Goal: Information Seeking & Learning: Find specific page/section

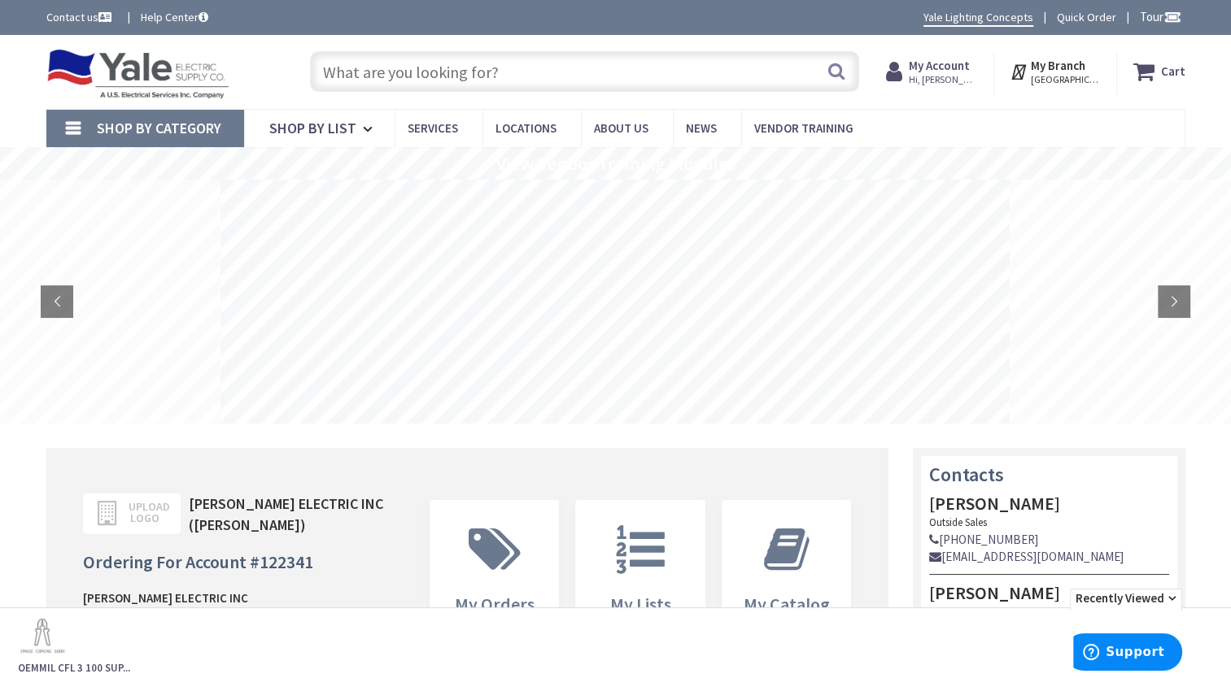
click at [965, 67] on strong "My Account" at bounding box center [938, 65] width 61 height 15
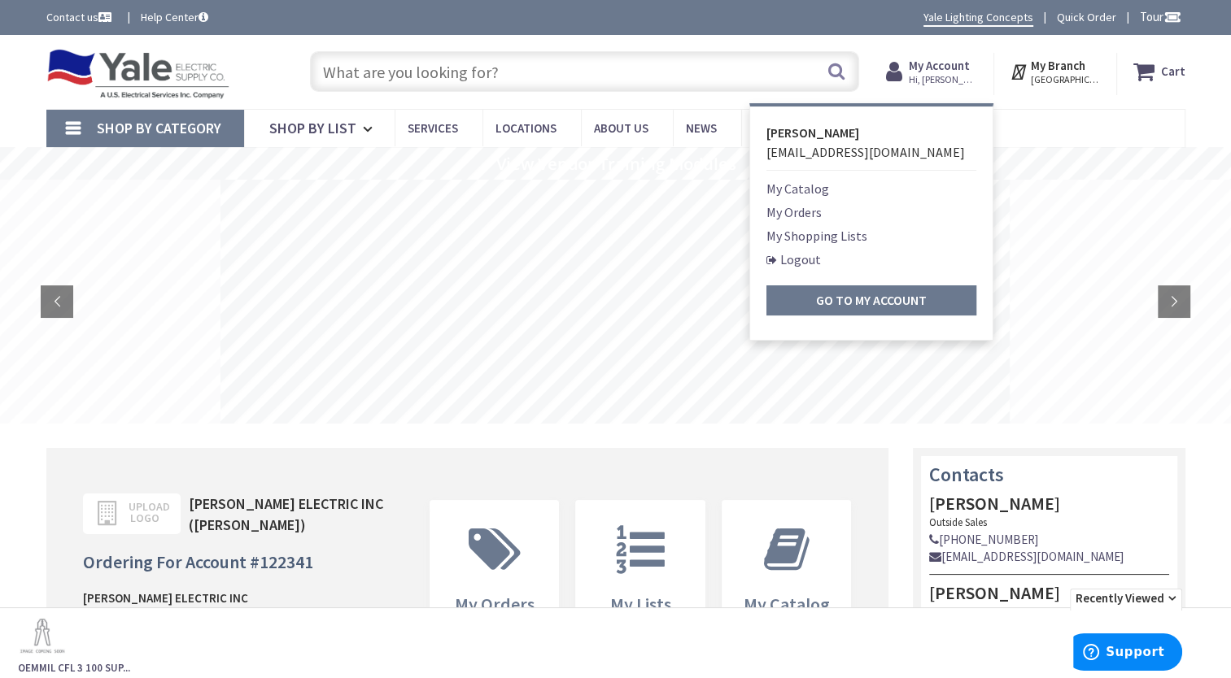
click at [819, 209] on link "My Orders" at bounding box center [793, 213] width 55 height 20
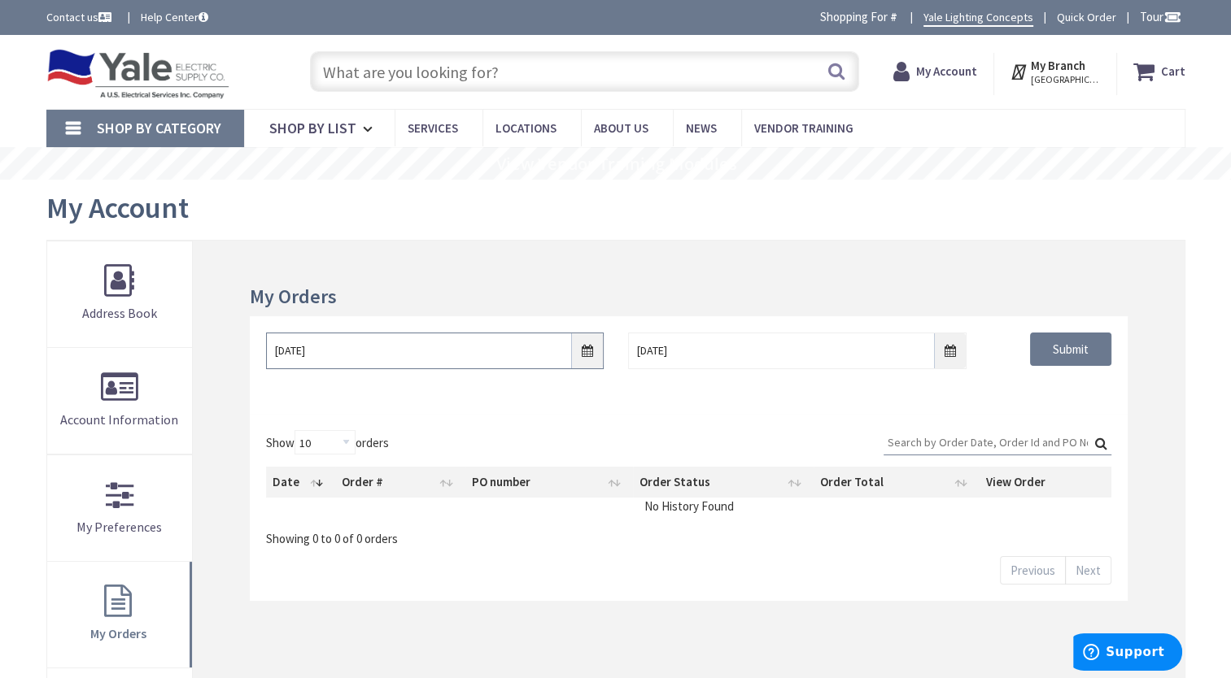
click at [581, 346] on input "9/24/2025" at bounding box center [435, 351] width 338 height 37
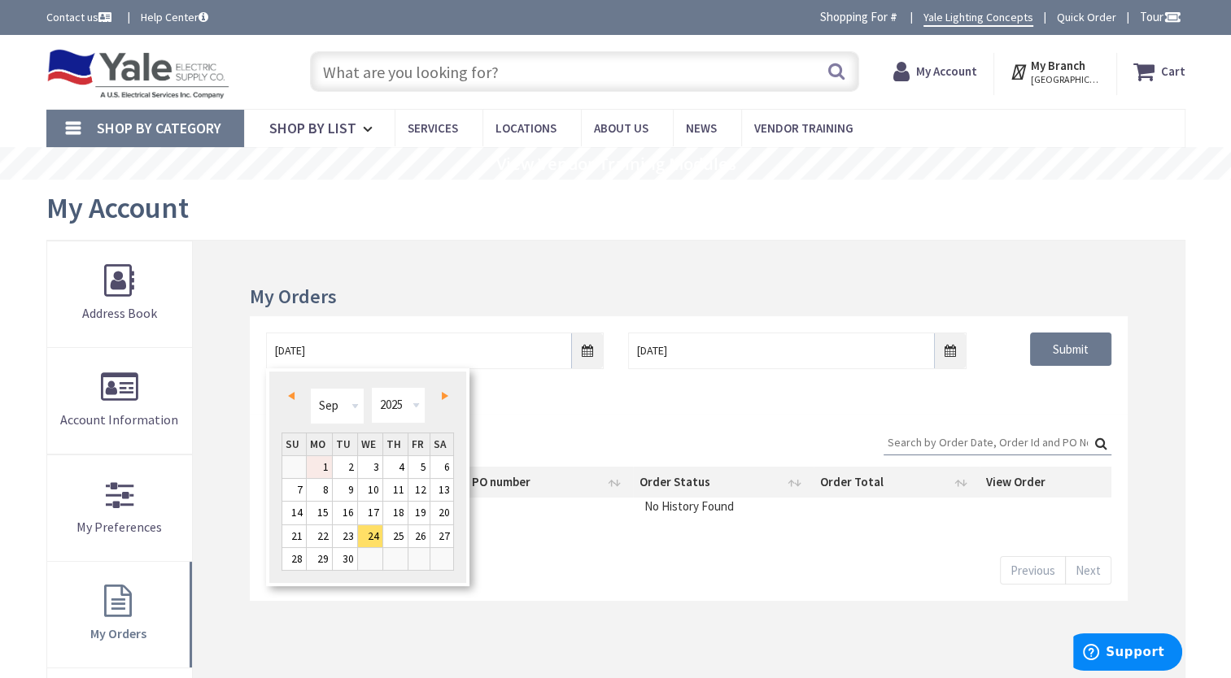
click at [322, 472] on link "1" at bounding box center [319, 467] width 25 height 22
type input "09/01/2025"
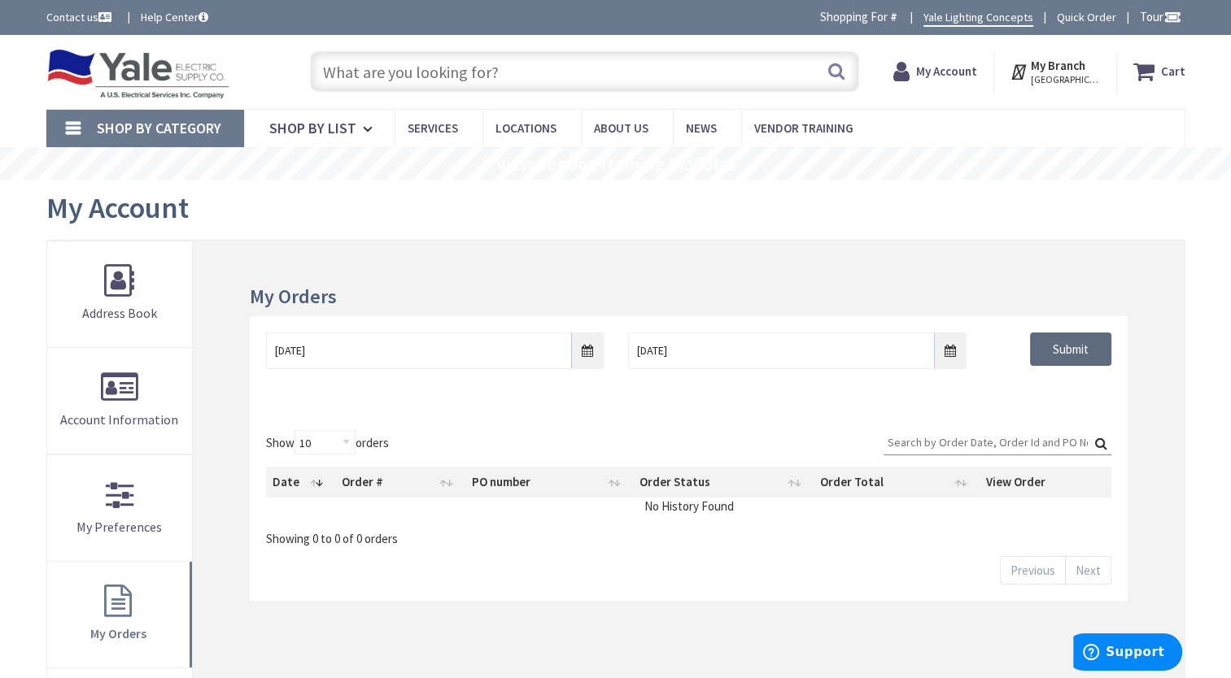
click at [1062, 353] on input "Submit" at bounding box center [1070, 350] width 81 height 34
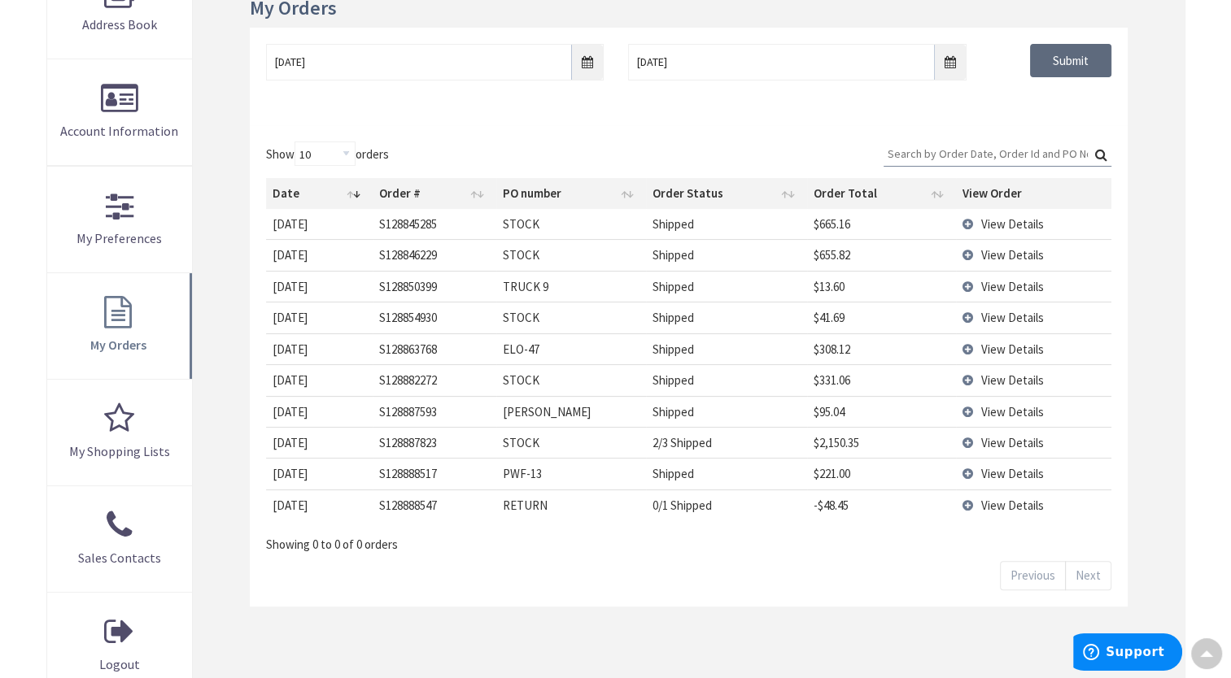
scroll to position [325, 0]
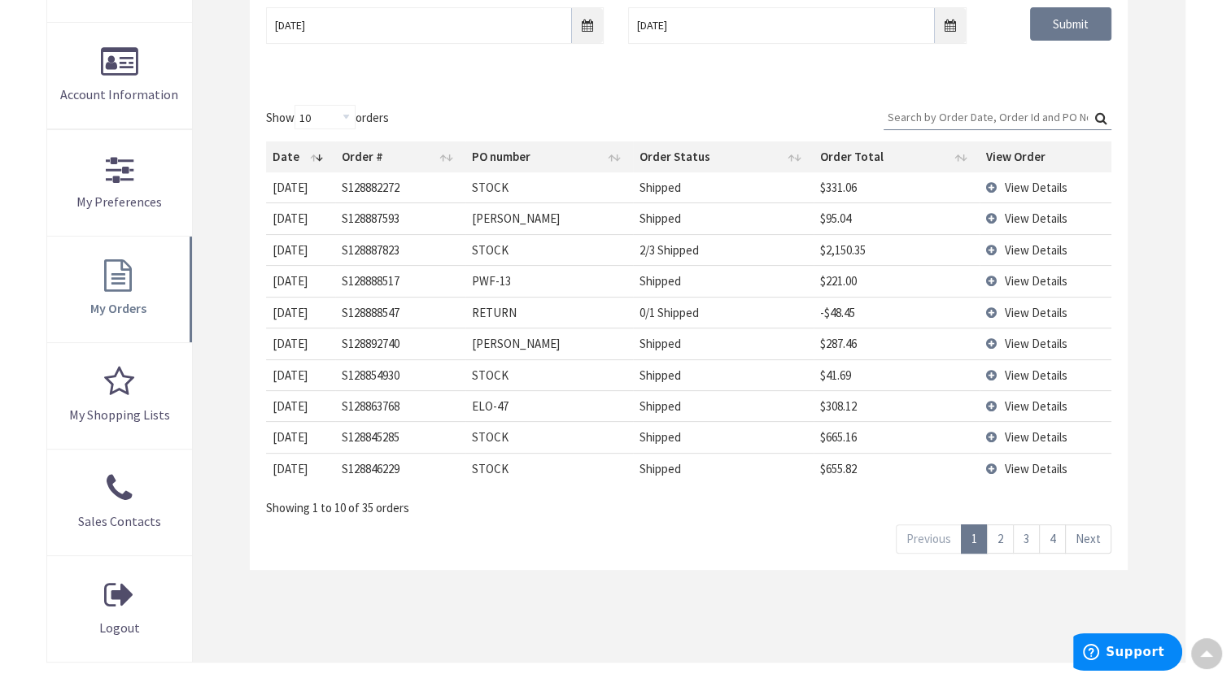
click at [1005, 536] on link "2" at bounding box center [1000, 539] width 27 height 28
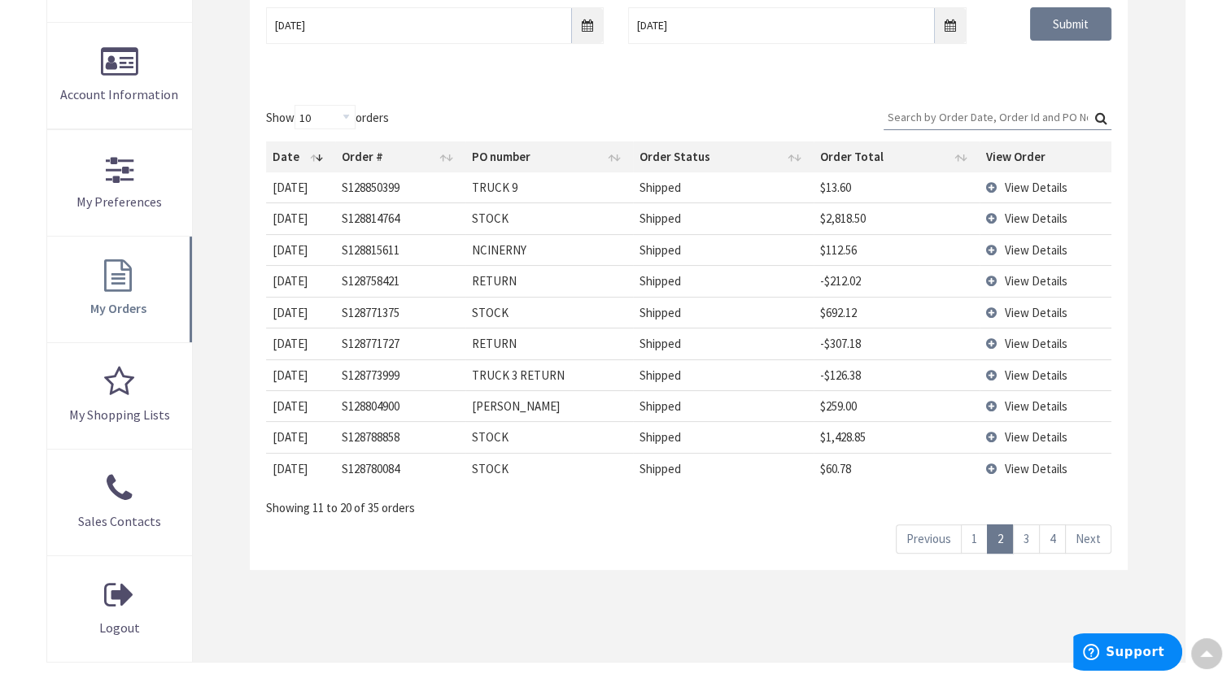
click at [1027, 533] on link "3" at bounding box center [1026, 539] width 27 height 28
click at [973, 533] on link "1" at bounding box center [974, 539] width 27 height 28
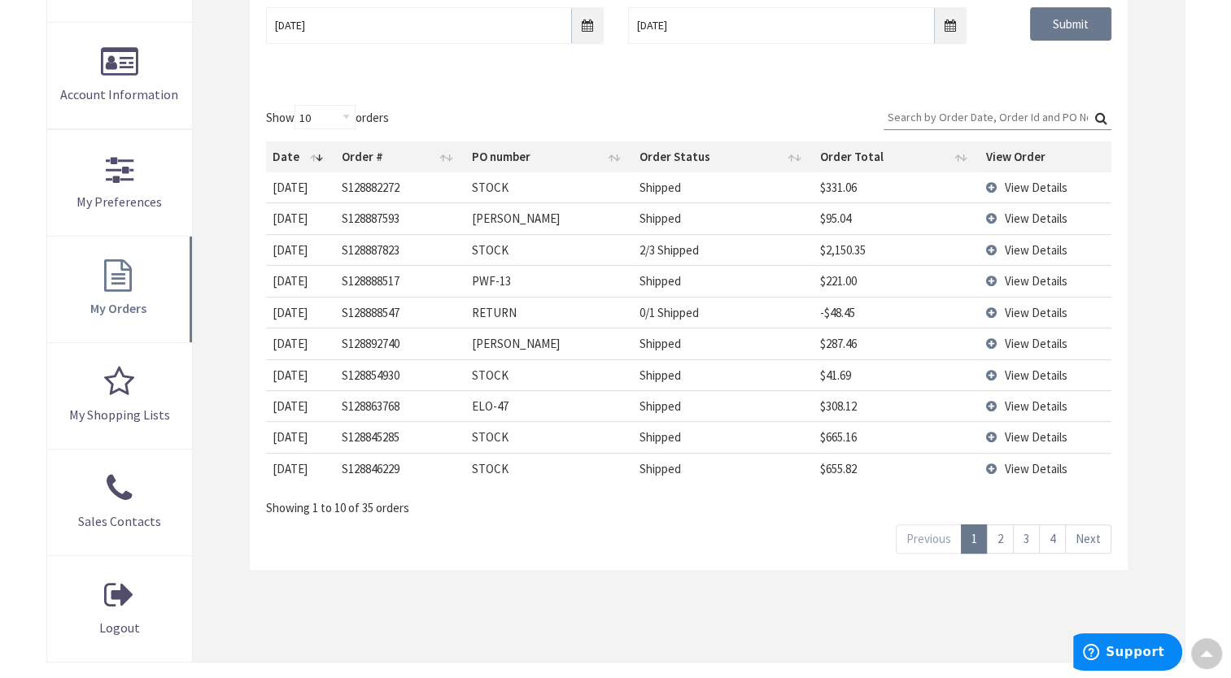
click at [1026, 188] on span "View Details" at bounding box center [1035, 187] width 63 height 15
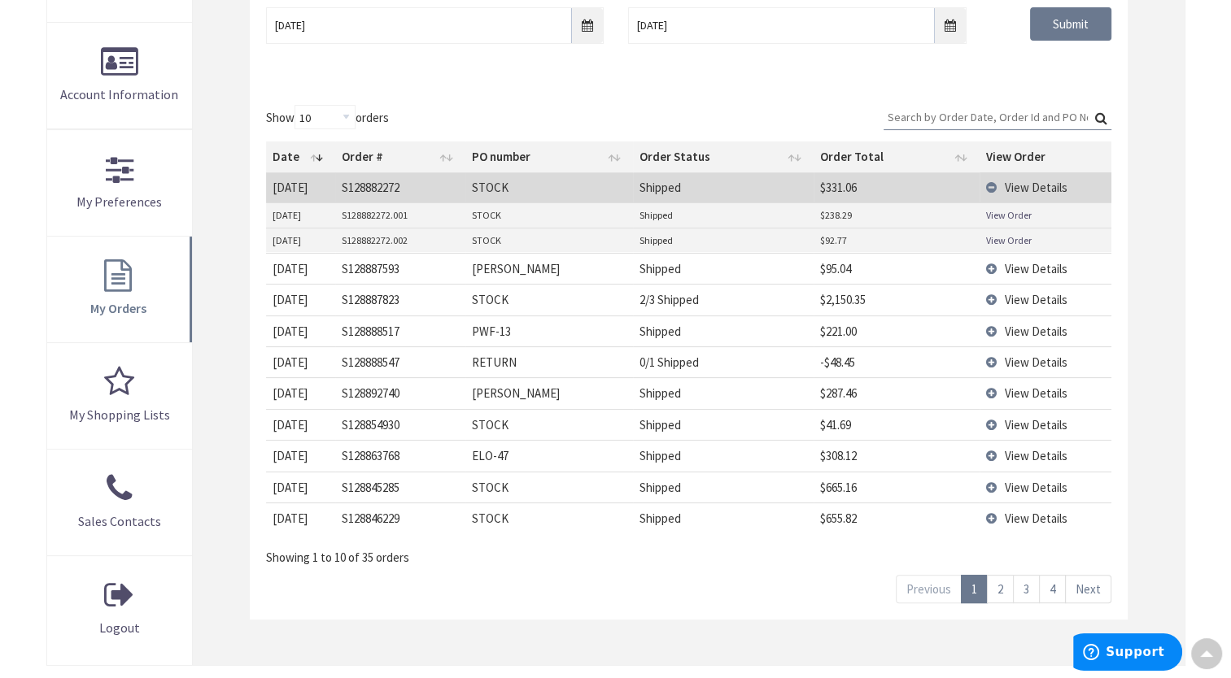
click at [1014, 182] on span "View Details" at bounding box center [1035, 187] width 63 height 15
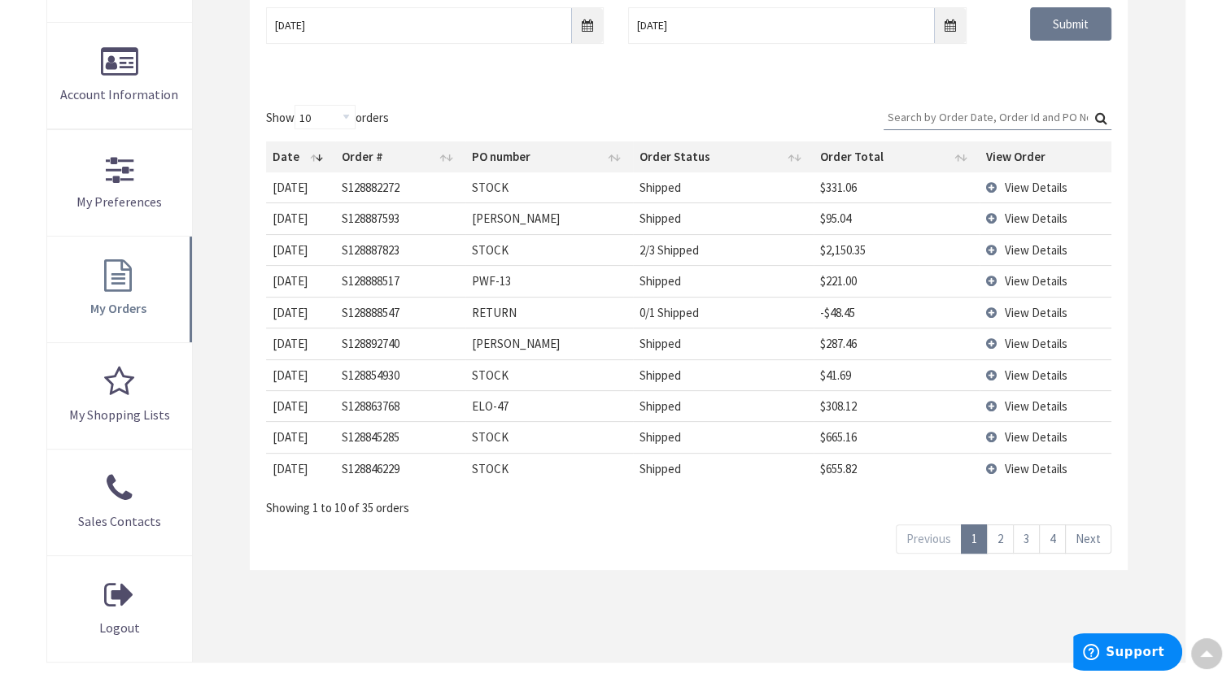
click at [1027, 376] on span "View Details" at bounding box center [1035, 375] width 63 height 15
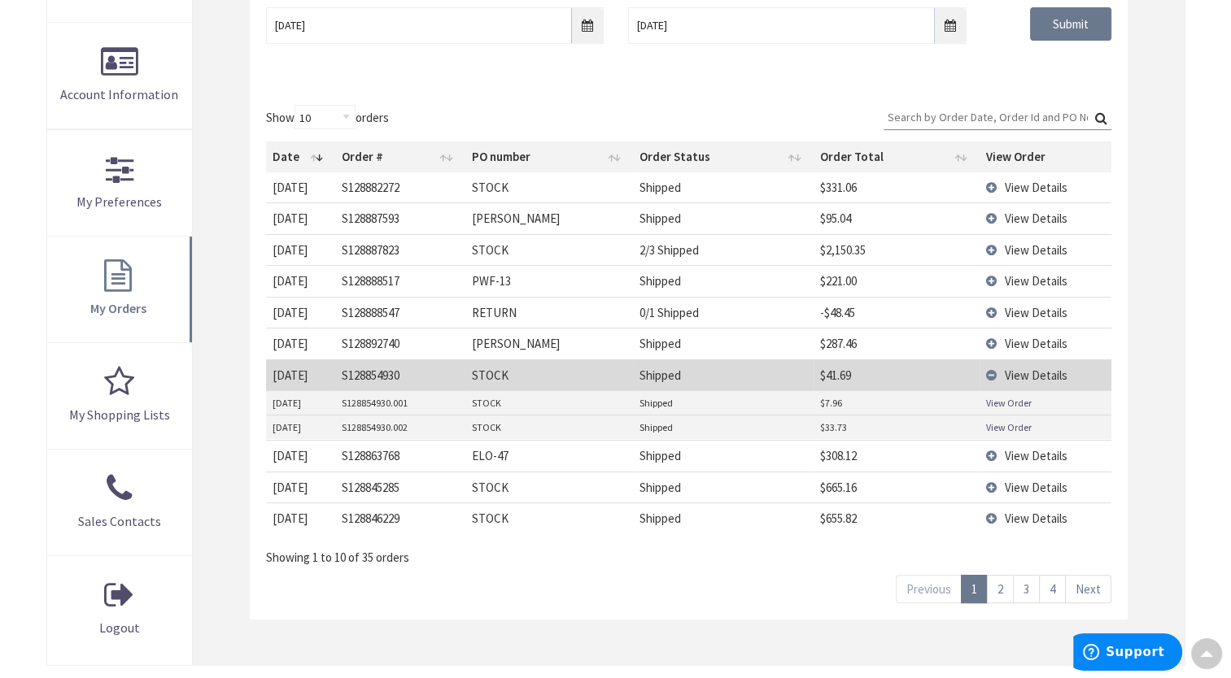
click at [1005, 403] on link "View Order" at bounding box center [1009, 403] width 46 height 14
click at [1005, 399] on link "View Order" at bounding box center [1009, 403] width 46 height 14
click at [1013, 423] on link "View Order" at bounding box center [1009, 427] width 46 height 14
click at [996, 369] on td "View Details" at bounding box center [1045, 374] width 132 height 31
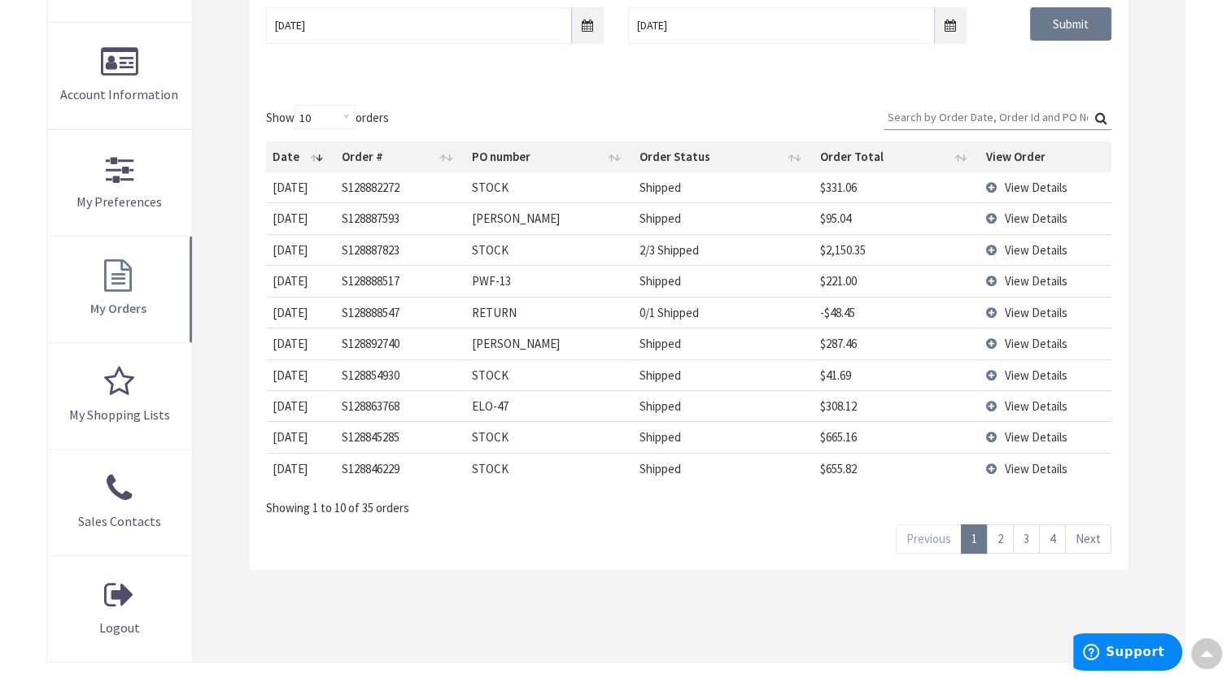
click at [1044, 250] on span "View Details" at bounding box center [1035, 249] width 63 height 15
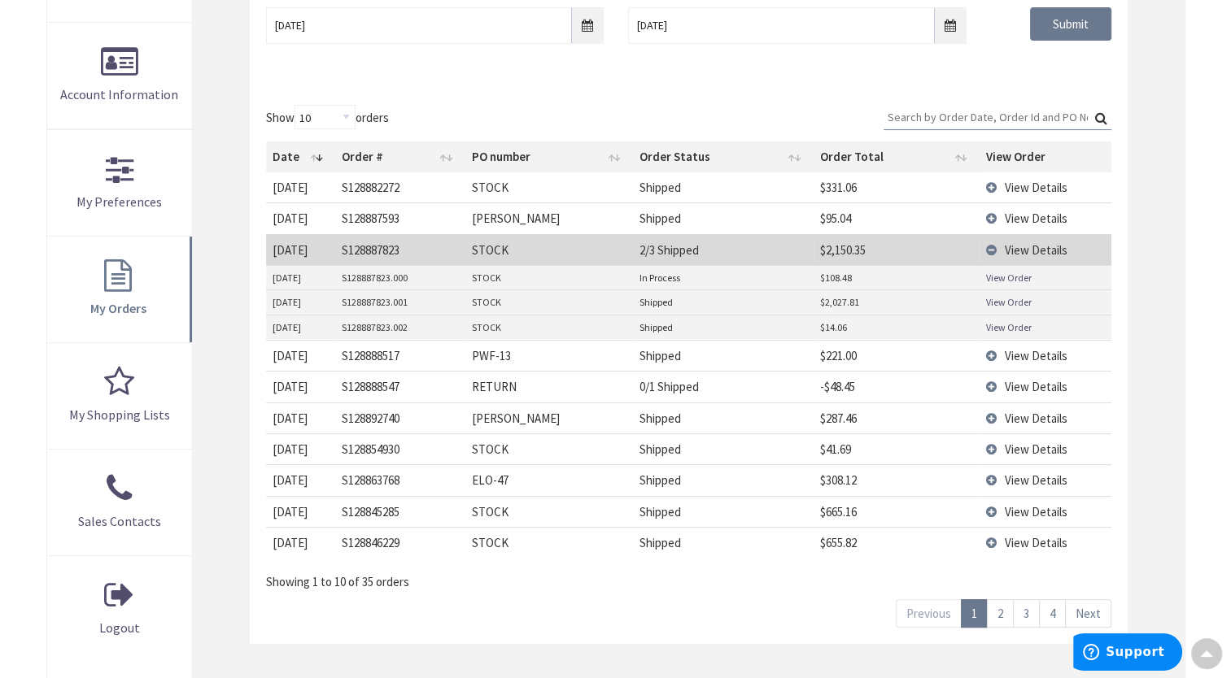
click at [1011, 272] on link "View Order" at bounding box center [1009, 278] width 46 height 14
click at [1005, 296] on link "View Order" at bounding box center [1009, 302] width 46 height 14
click at [1012, 320] on link "View Order" at bounding box center [1009, 327] width 46 height 14
click at [995, 242] on td "View Details" at bounding box center [1045, 249] width 132 height 31
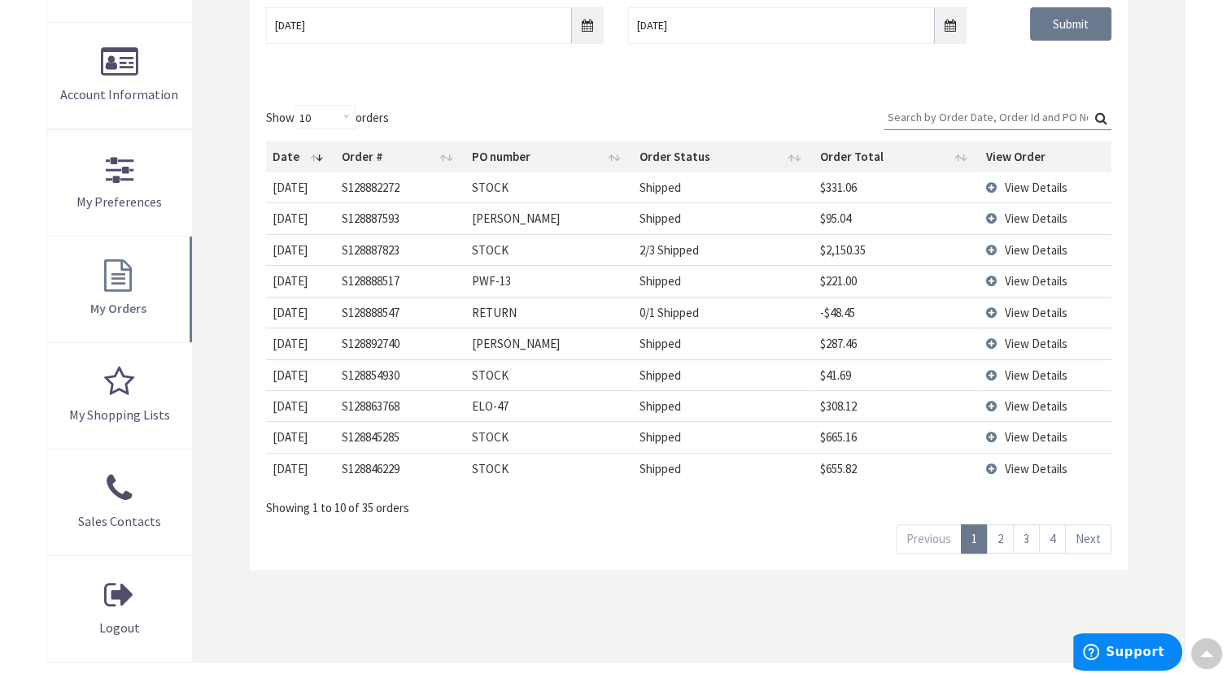
click at [1044, 188] on span "View Details" at bounding box center [1035, 187] width 63 height 15
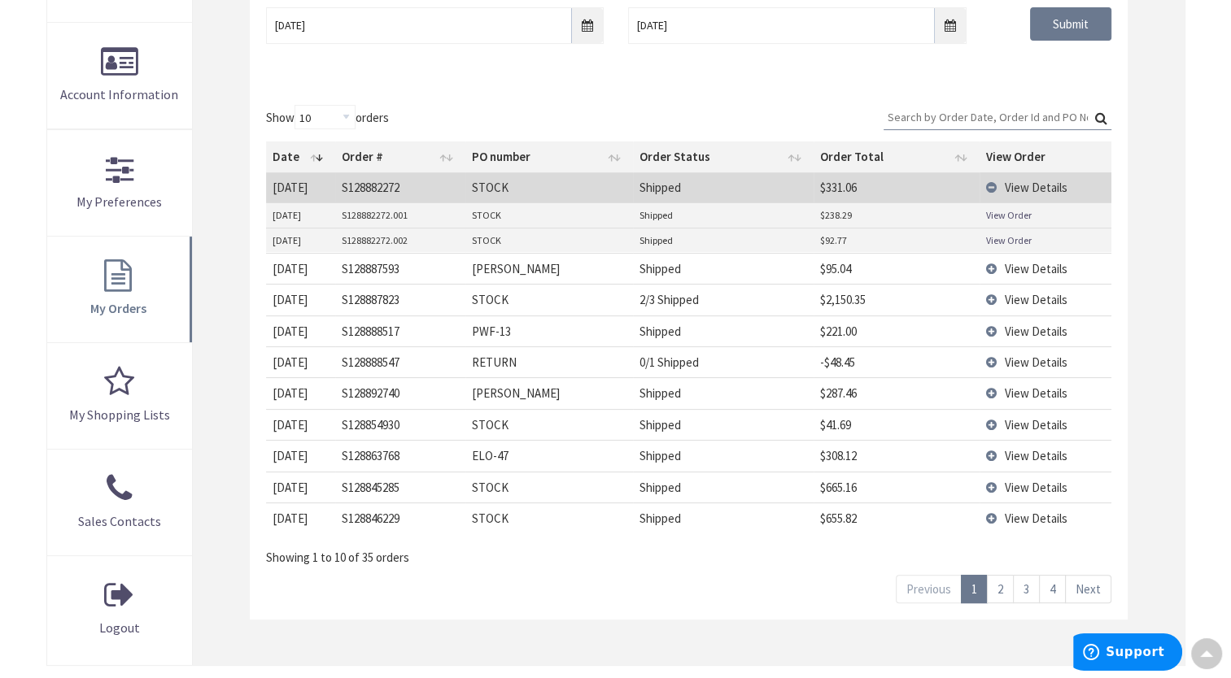
click at [1019, 219] on link "View Order" at bounding box center [1009, 215] width 46 height 14
click at [1006, 239] on link "View Order" at bounding box center [1009, 240] width 46 height 14
click at [991, 188] on td "View Details" at bounding box center [1045, 187] width 132 height 30
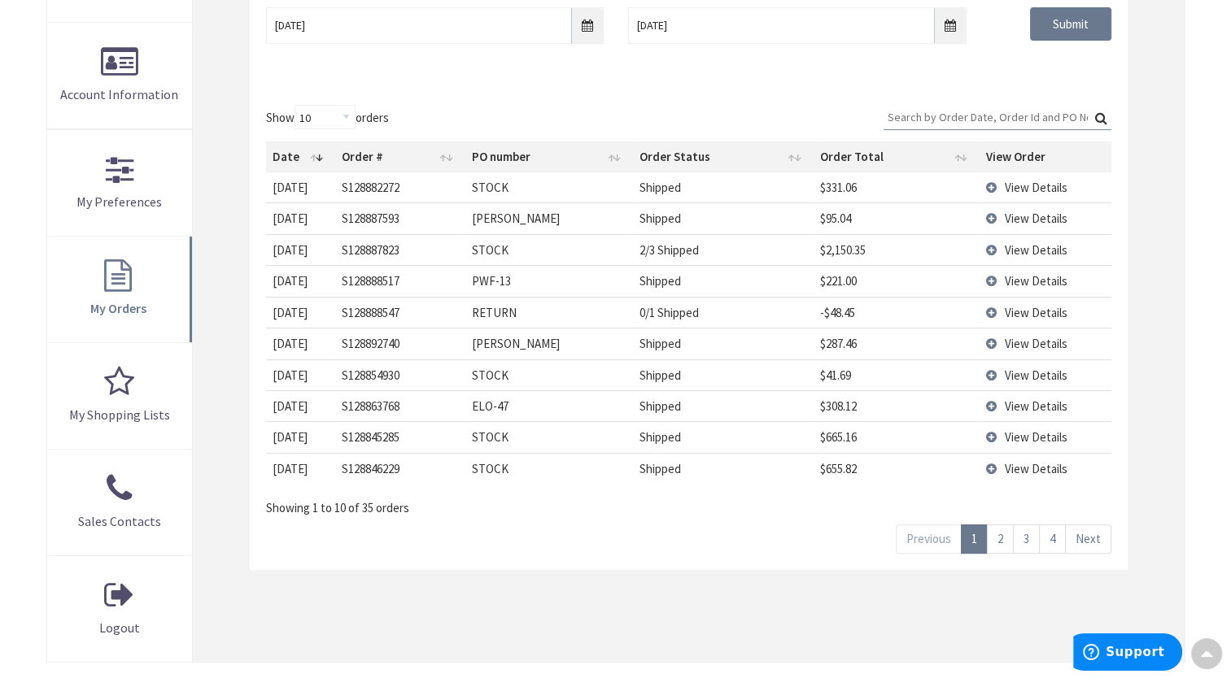
click at [1030, 413] on td "View Details" at bounding box center [1045, 405] width 132 height 31
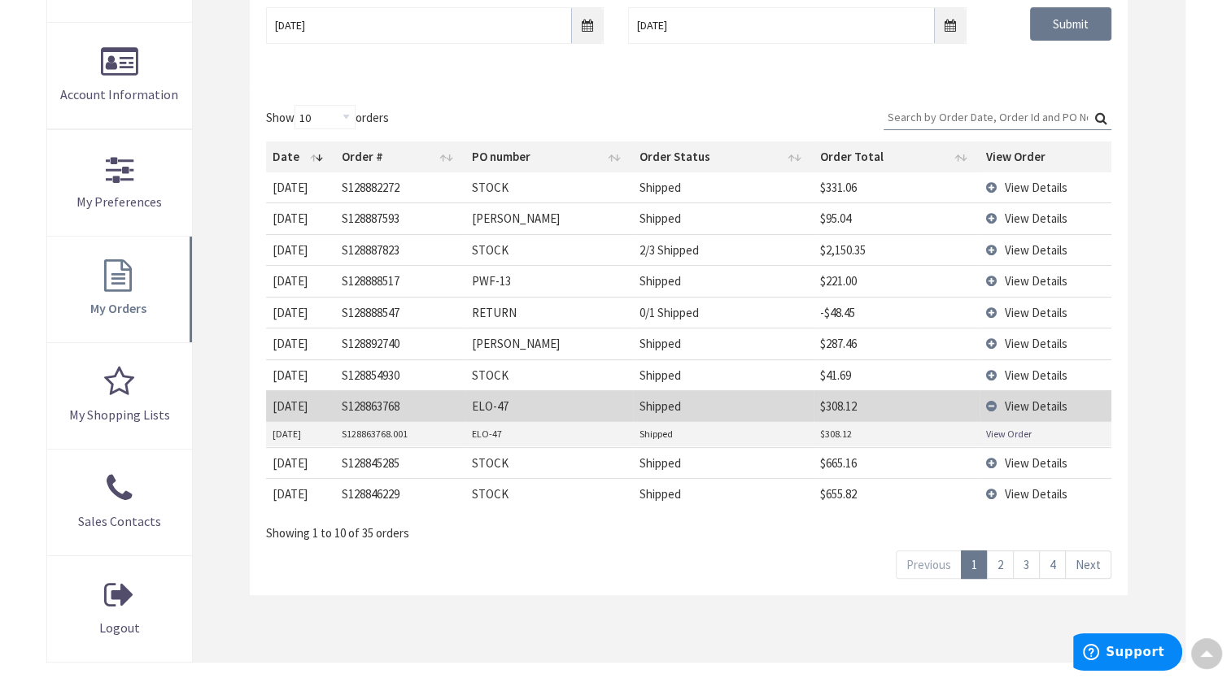
click at [1014, 432] on link "View Order" at bounding box center [1009, 434] width 46 height 14
click at [996, 406] on td "View Details" at bounding box center [1045, 405] width 132 height 31
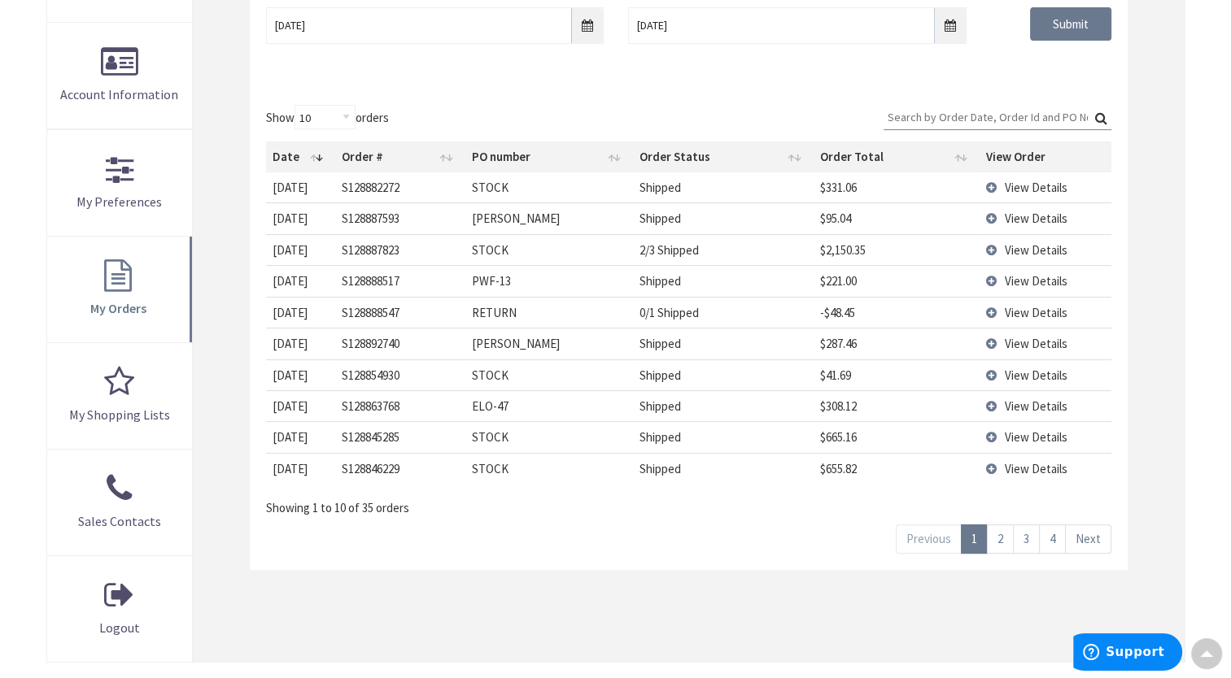
click at [1017, 441] on span "View Details" at bounding box center [1035, 436] width 63 height 15
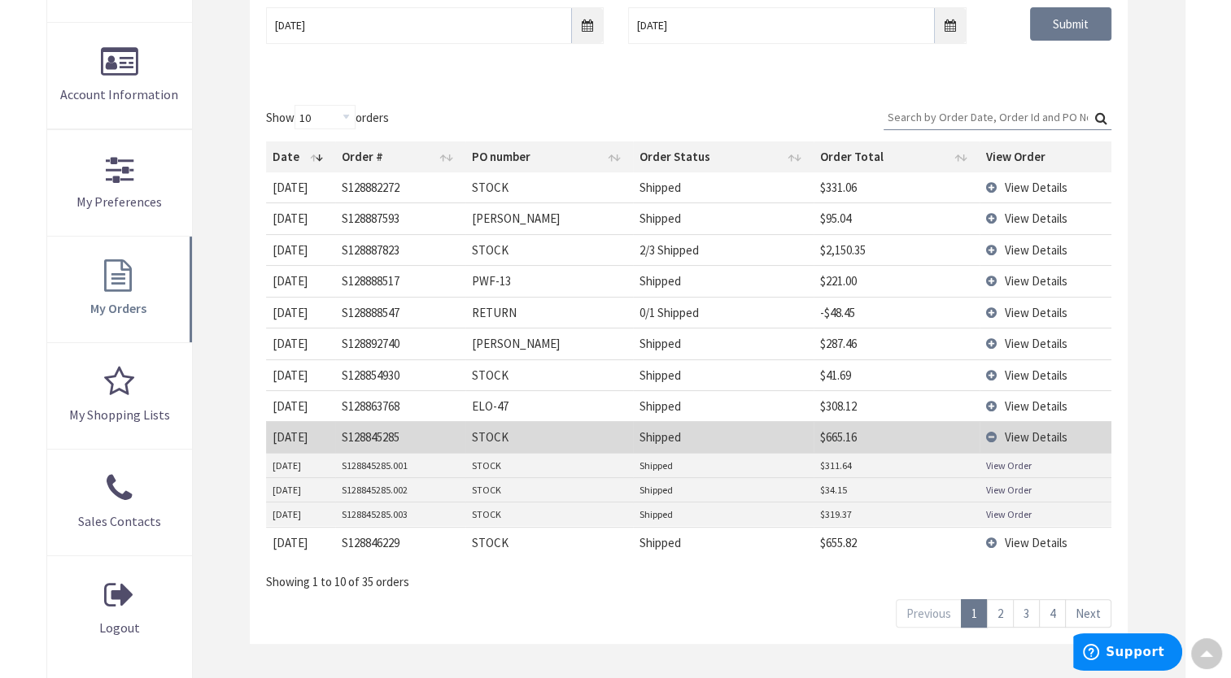
click at [1006, 463] on link "View Order" at bounding box center [1009, 466] width 46 height 14
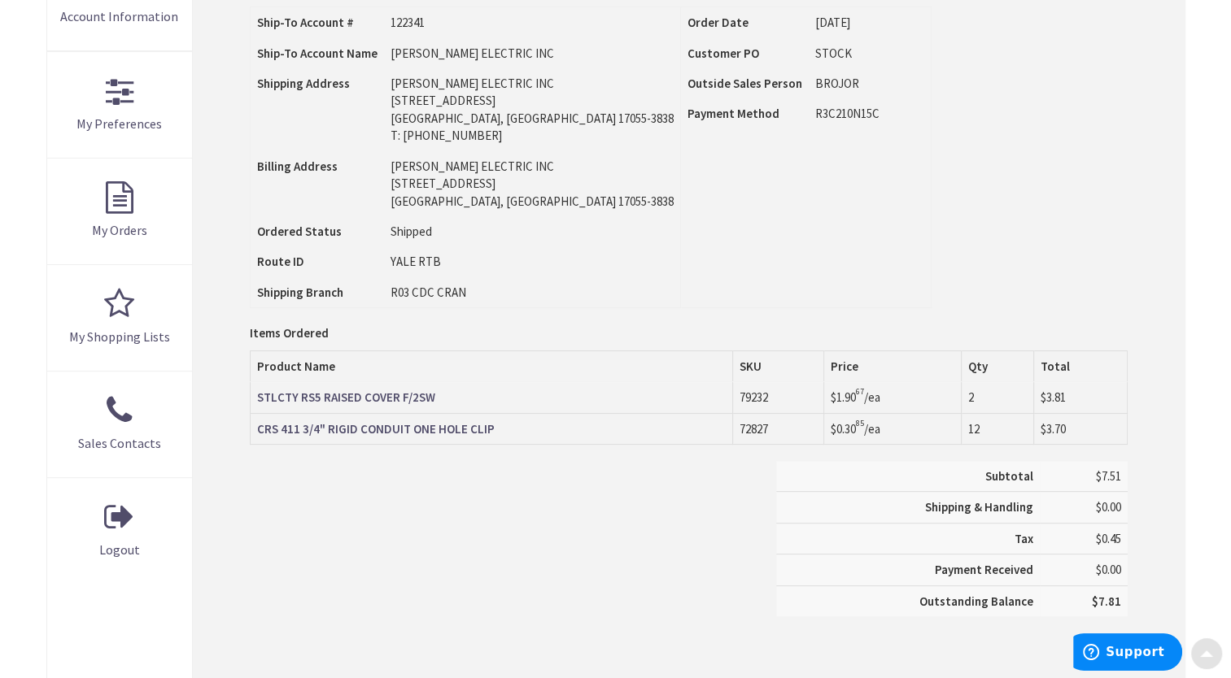
scroll to position [407, 0]
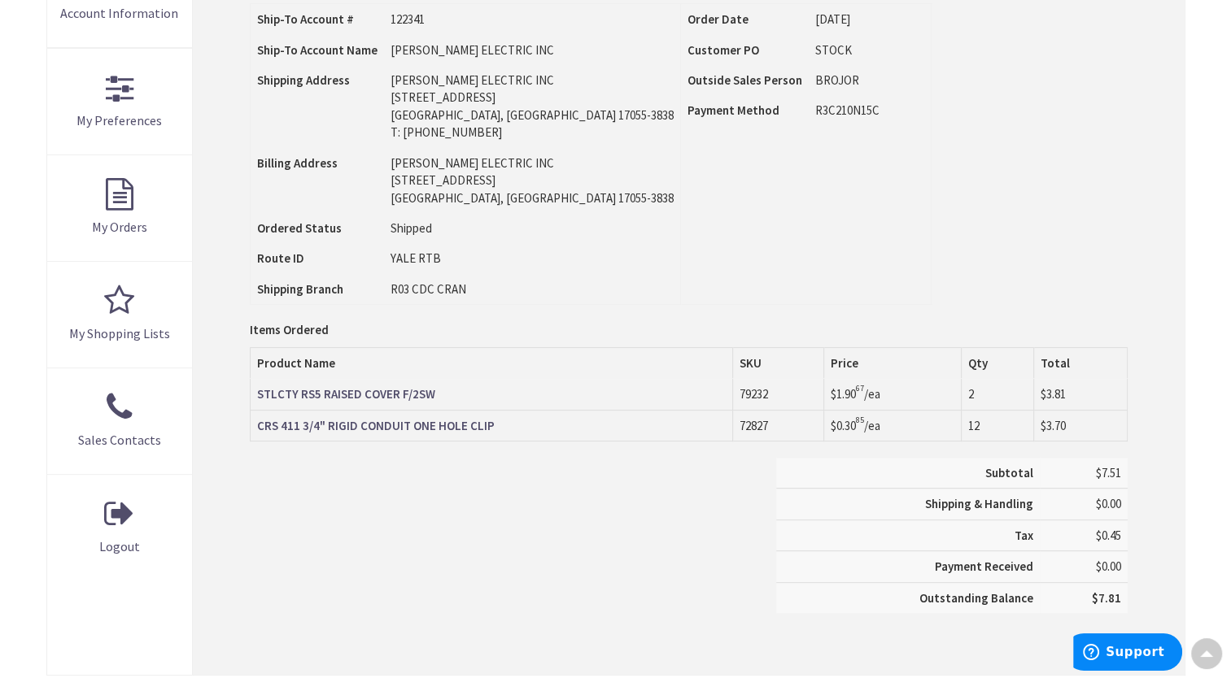
click at [361, 386] on strong "STLCTY RS5 RAISED COVER F/2SW" at bounding box center [346, 393] width 178 height 15
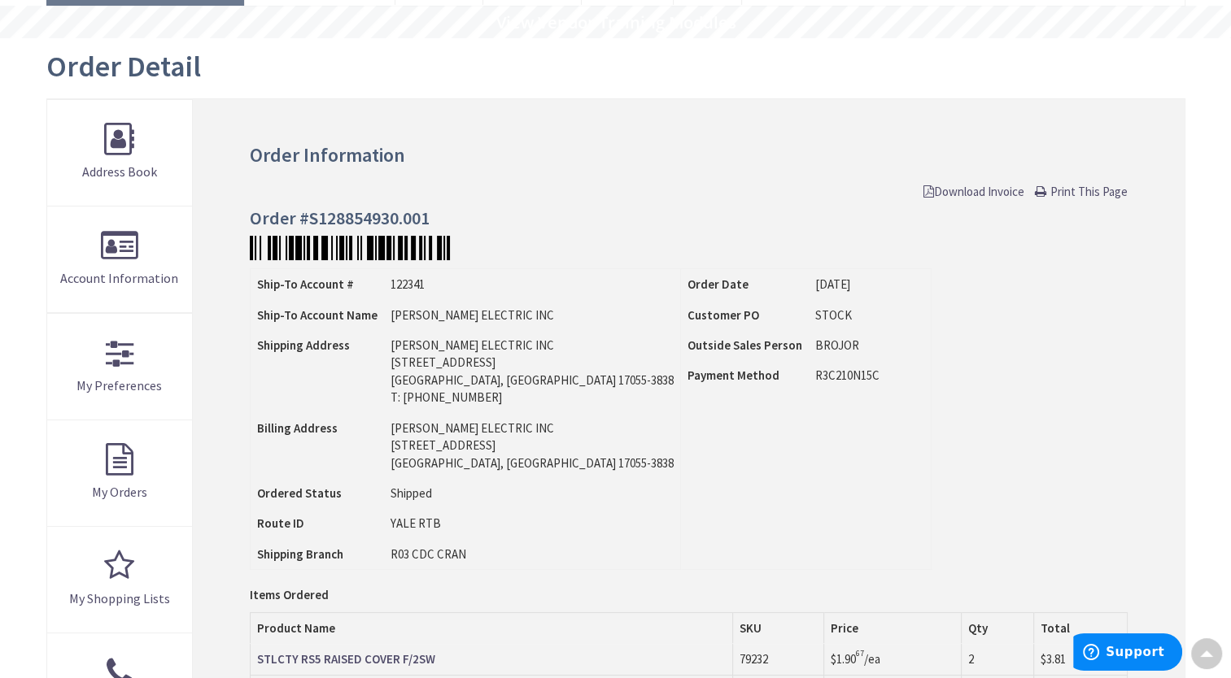
scroll to position [81, 0]
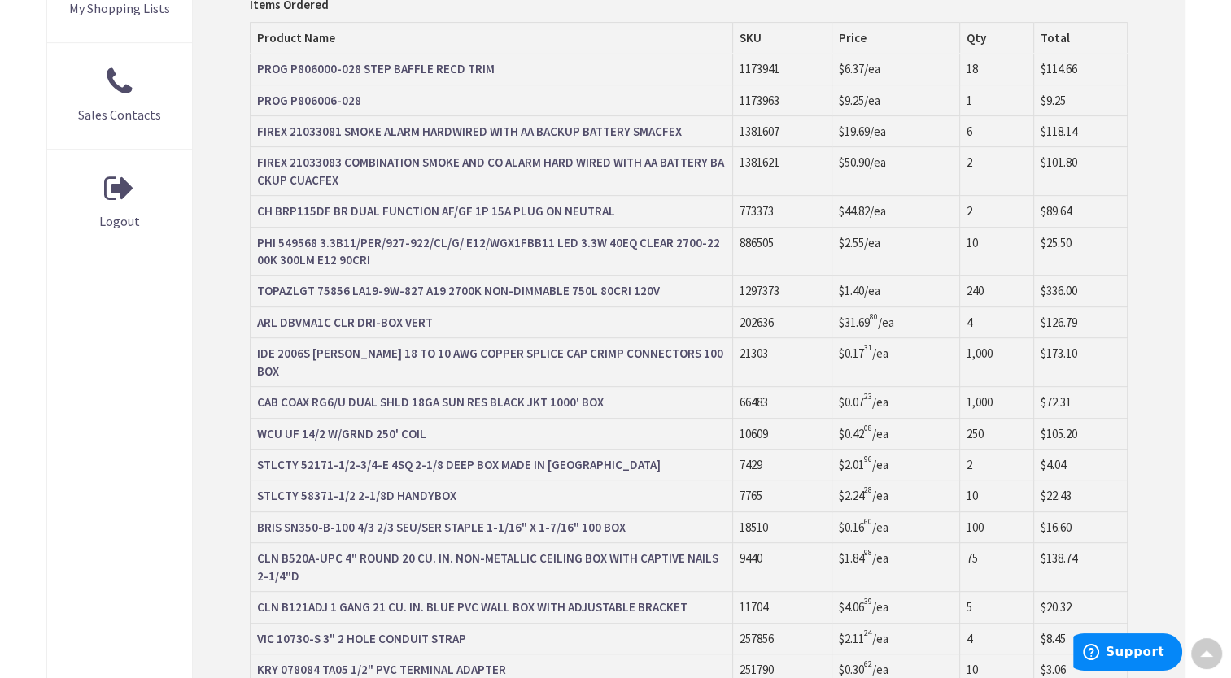
scroll to position [651, 0]
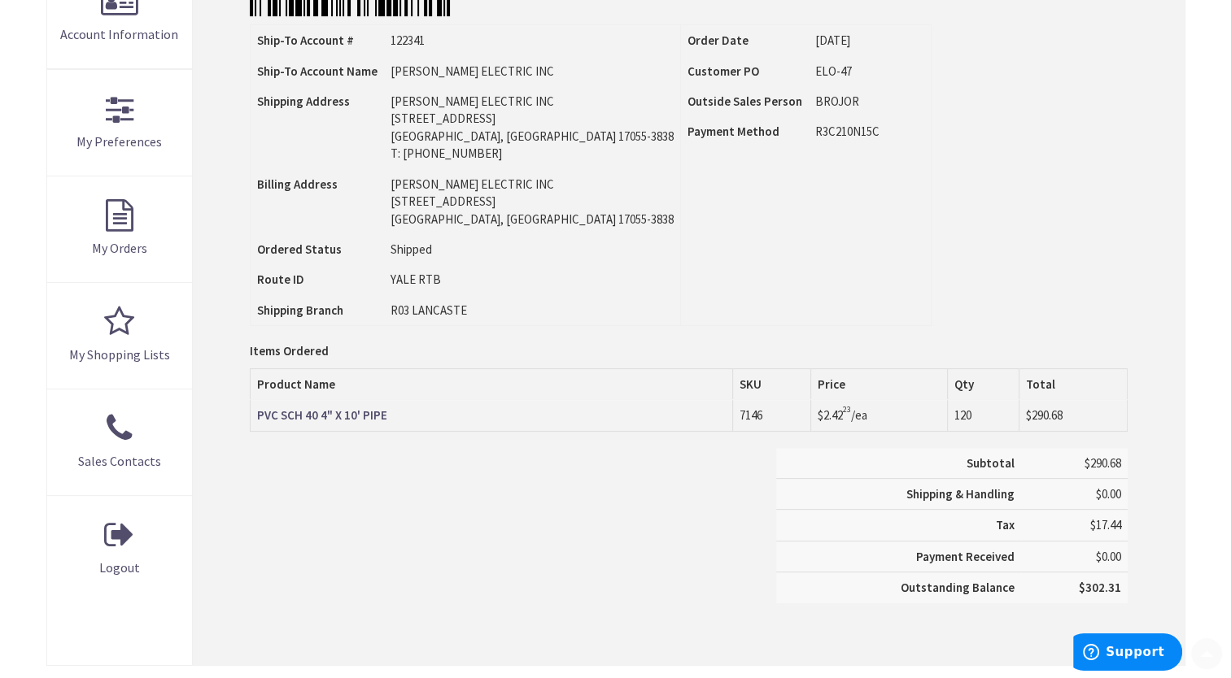
scroll to position [407, 0]
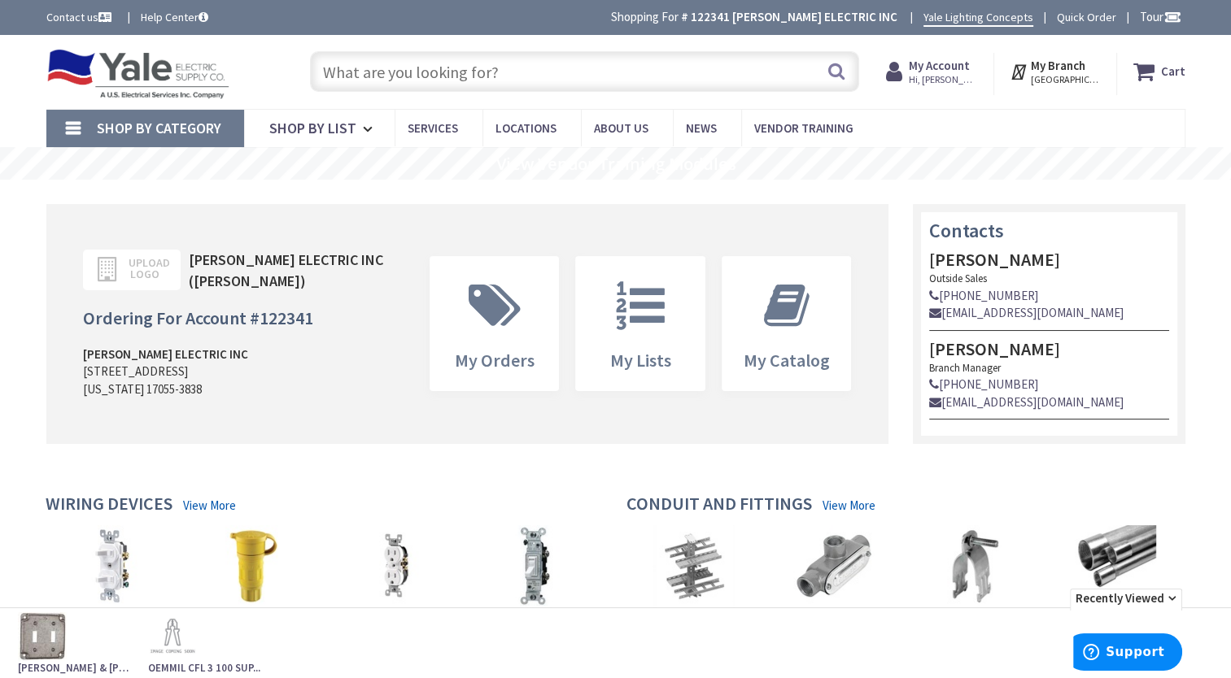
click at [570, 76] on input "text" at bounding box center [584, 71] width 549 height 41
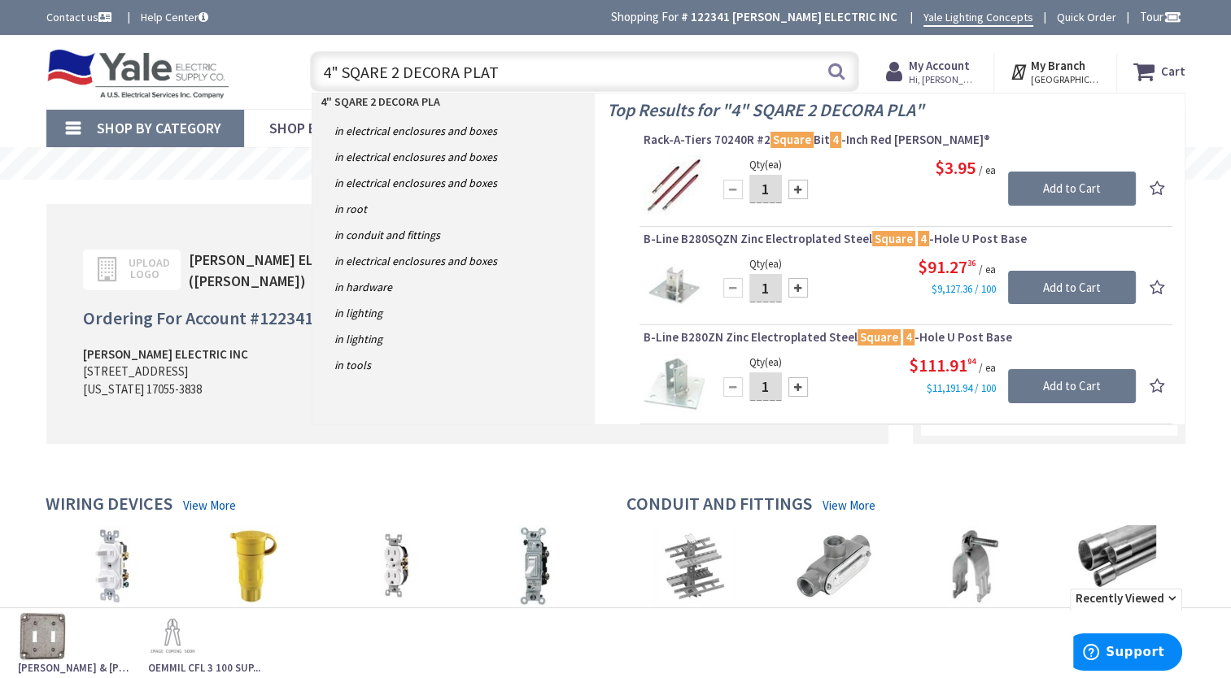
type input "4" SQARE 2 DECORA PLATE"
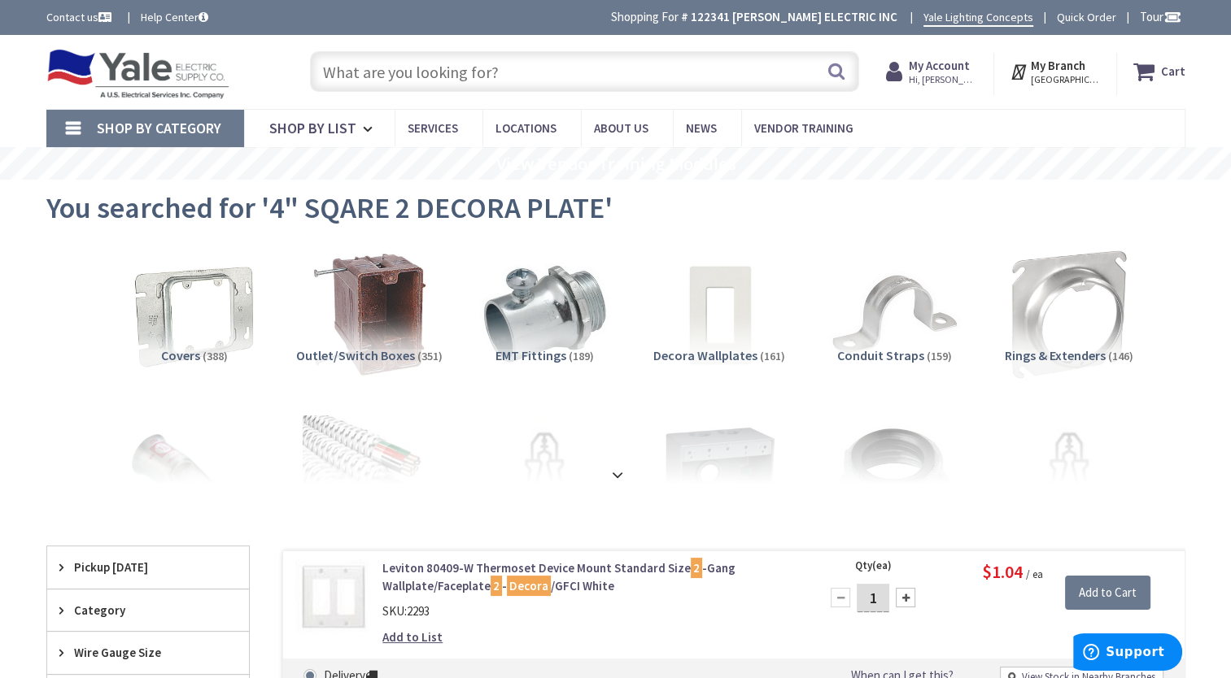
click at [394, 74] on input "text" at bounding box center [584, 71] width 549 height 41
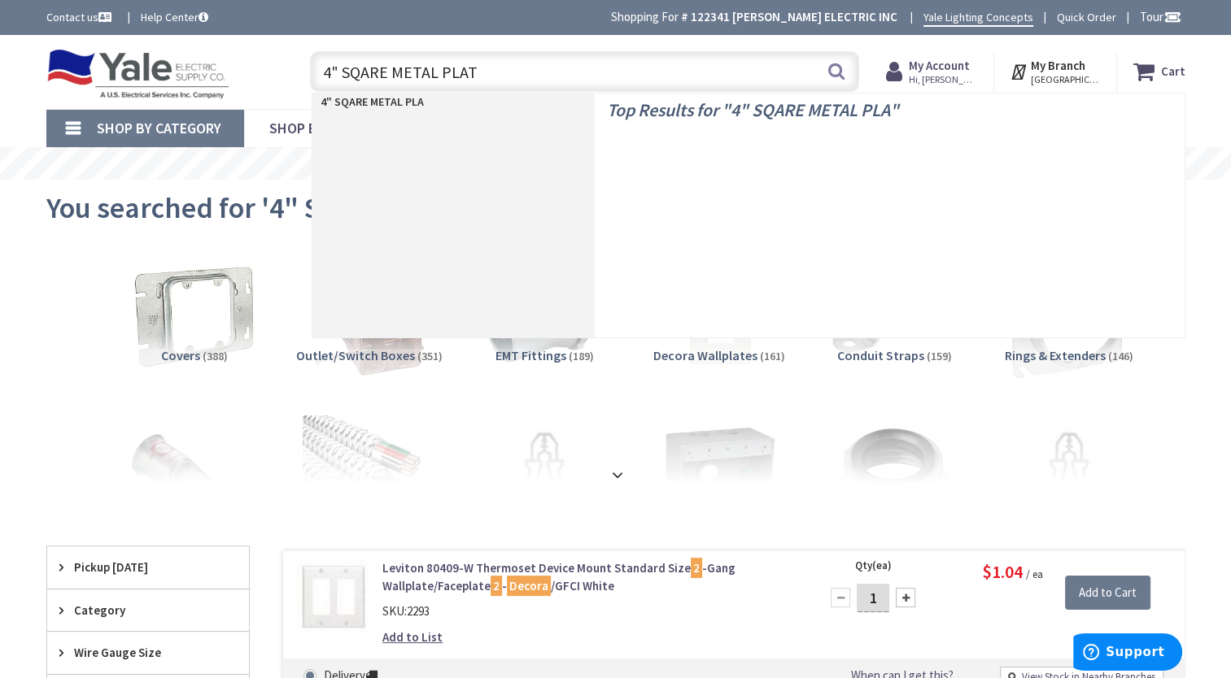
type input "4" SQARE METAL PLATE"
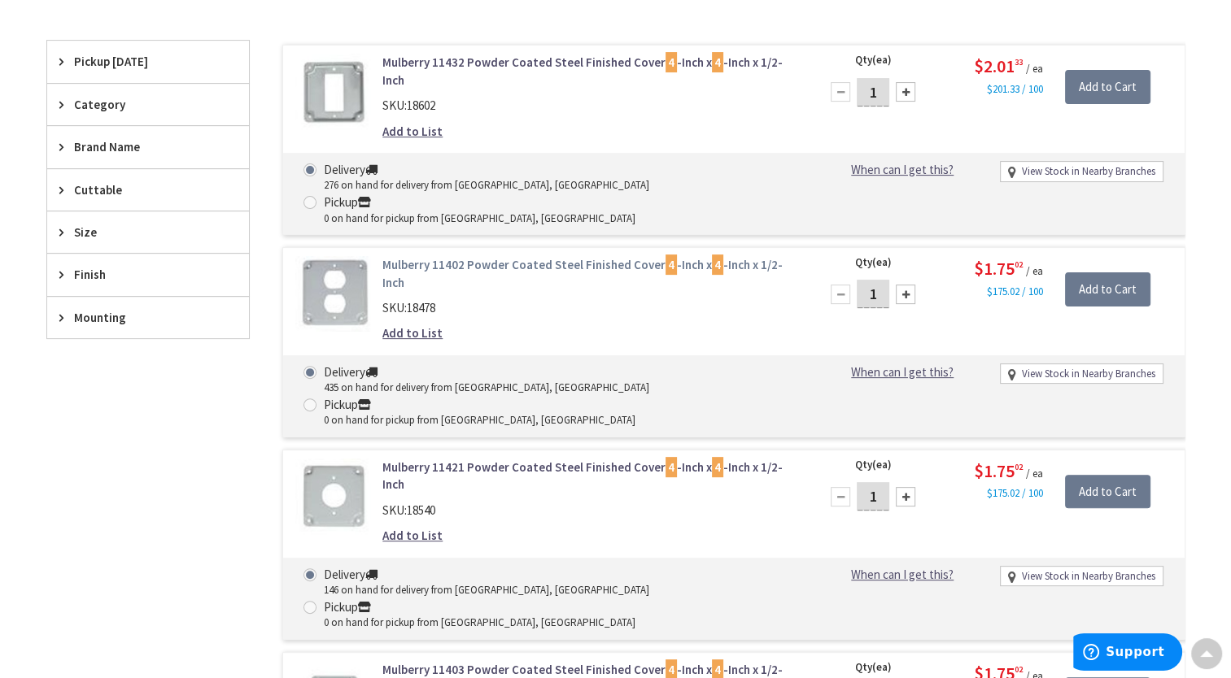
scroll to position [355, 0]
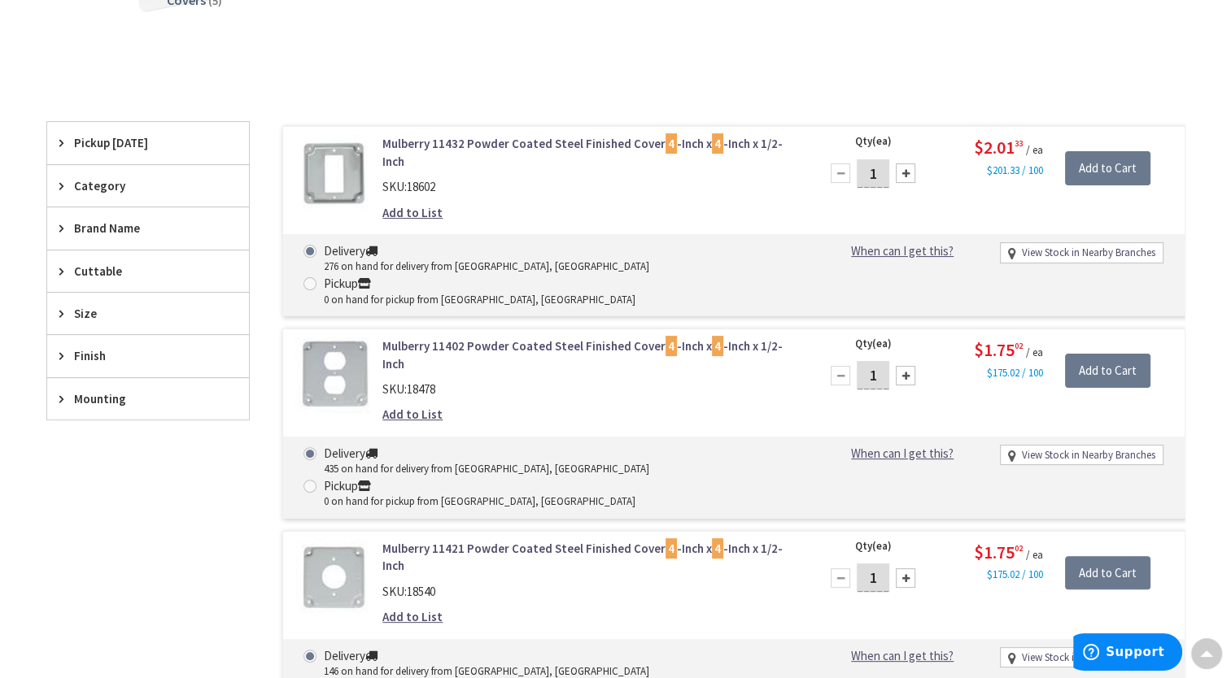
click at [527, 140] on link "Mulberry 11432 Powder Coated Steel Finished Cover 4 -Inch x 4 -Inch x 1/2-Inch" at bounding box center [589, 152] width 414 height 35
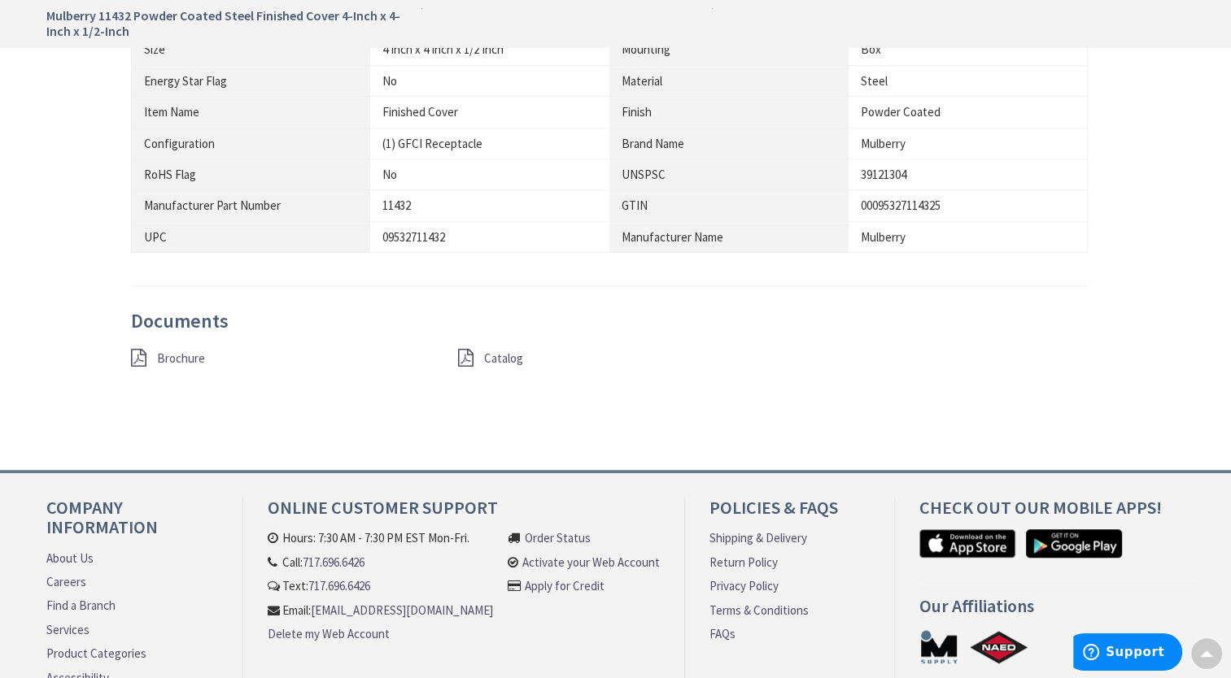
scroll to position [1057, 0]
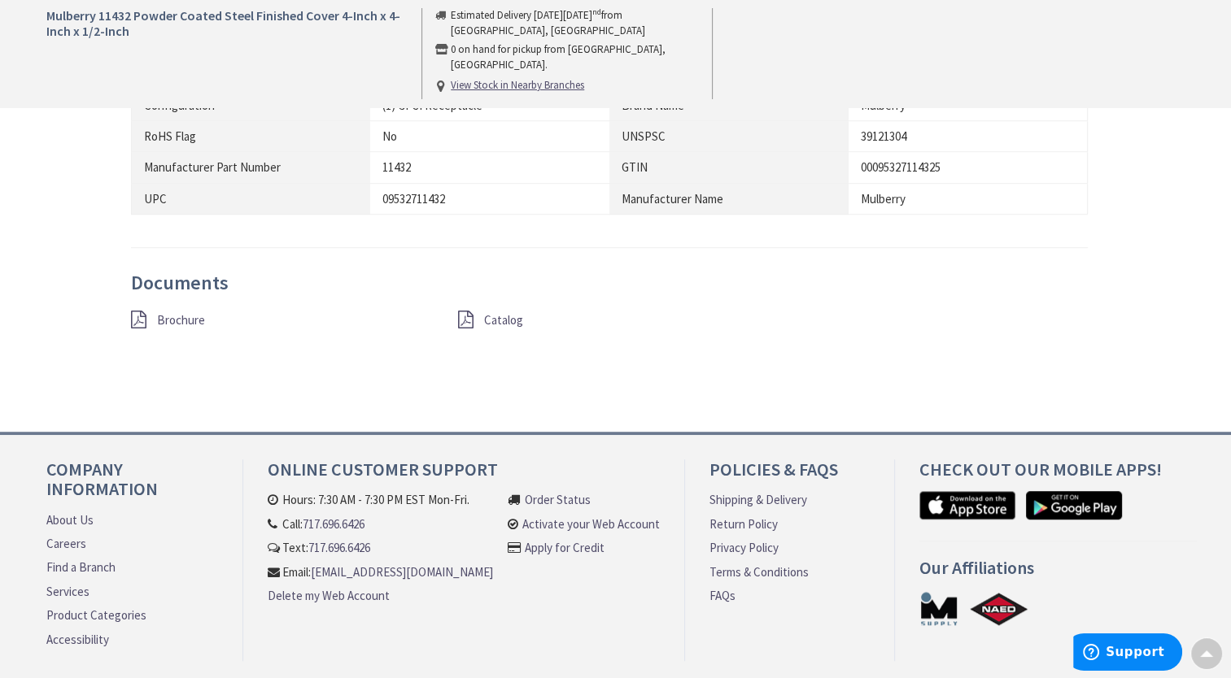
click at [495, 316] on span "Catalog" at bounding box center [503, 319] width 39 height 15
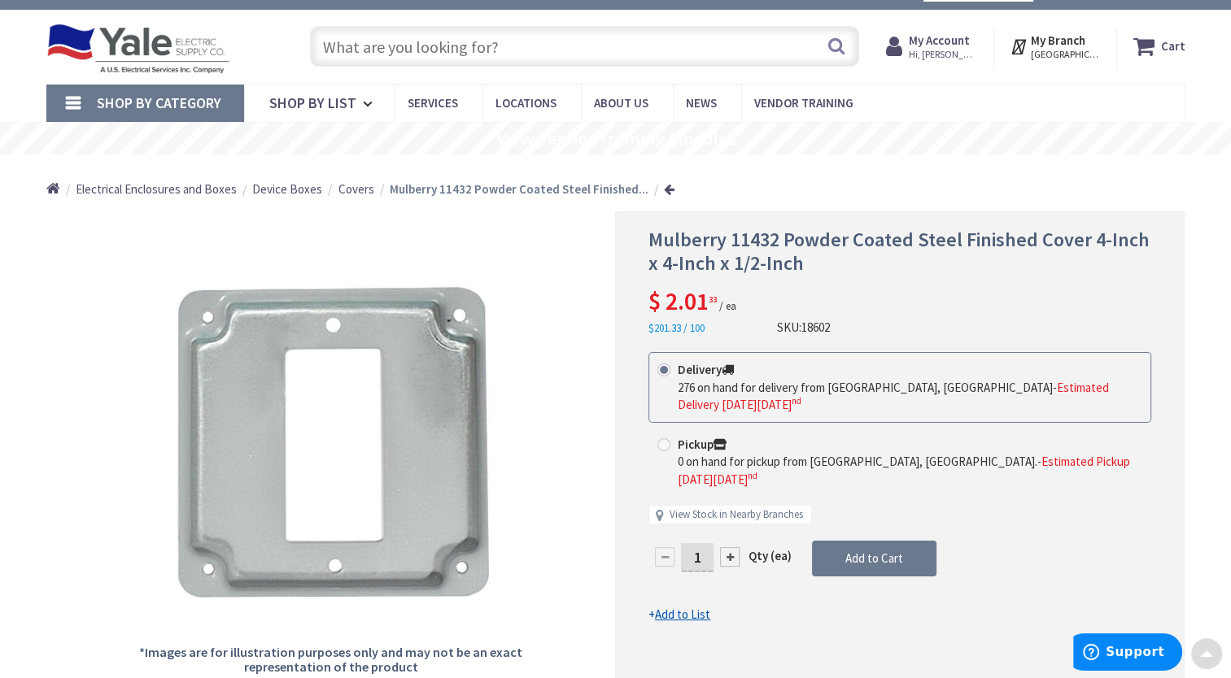
scroll to position [0, 0]
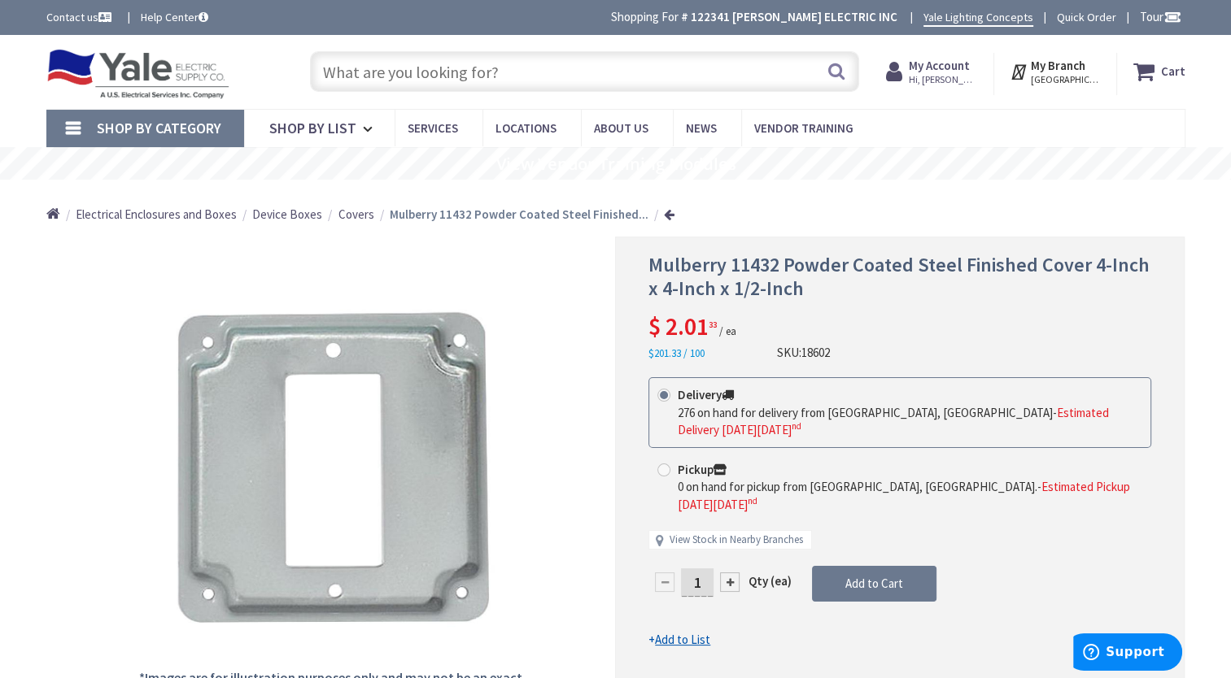
click at [381, 70] on input "text" at bounding box center [584, 71] width 549 height 41
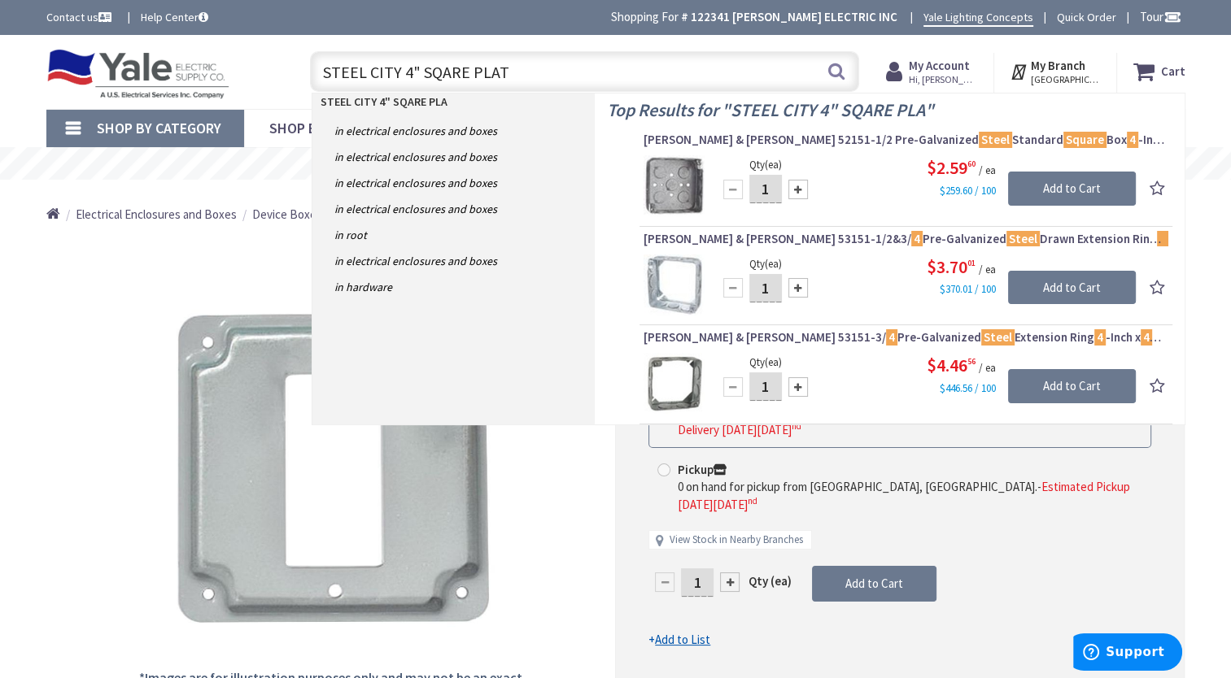
type input "STEEL CITY 4" SQARE PLATE"
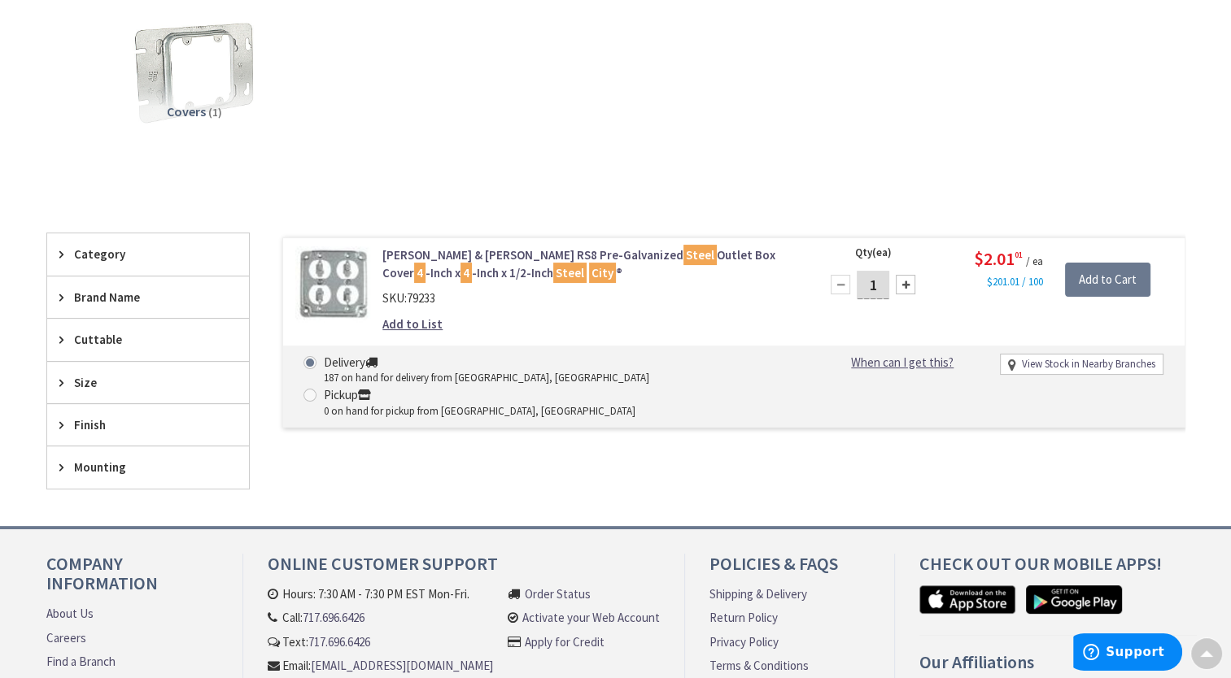
click at [498, 249] on link "Thomas & Betts RS8 Pre-Galvanized Steel Outlet Box Cover 4 -Inch x 4 -Inch x 1/…" at bounding box center [589, 263] width 414 height 35
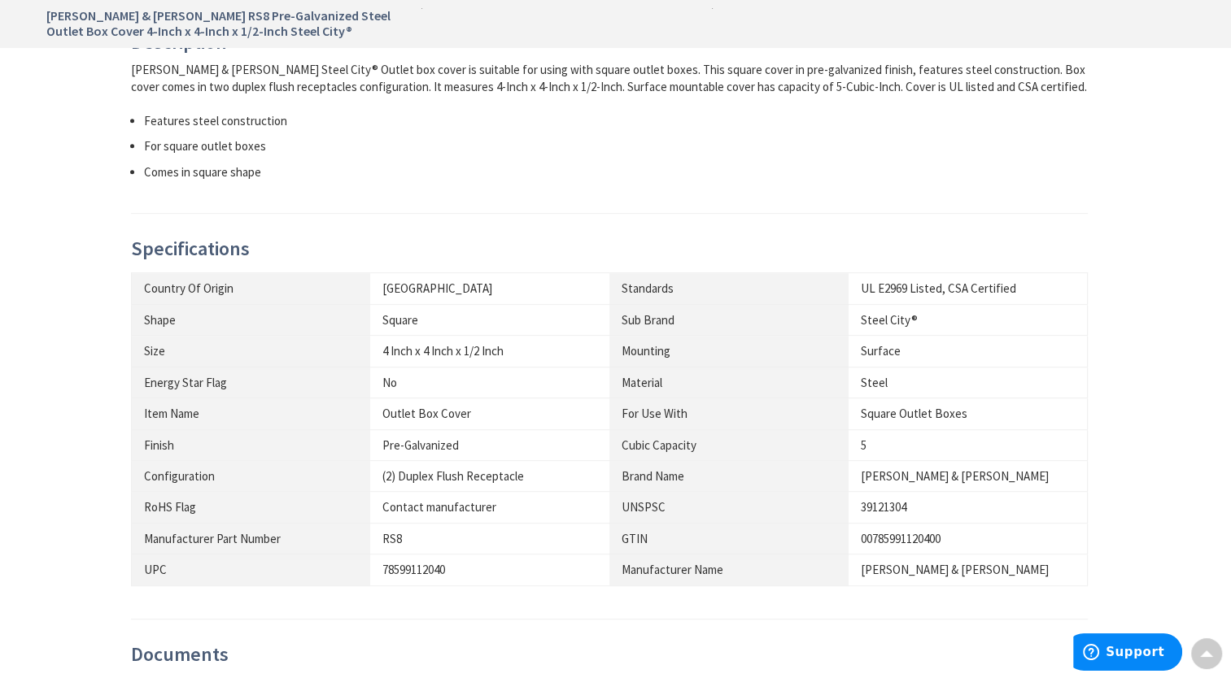
scroll to position [1057, 0]
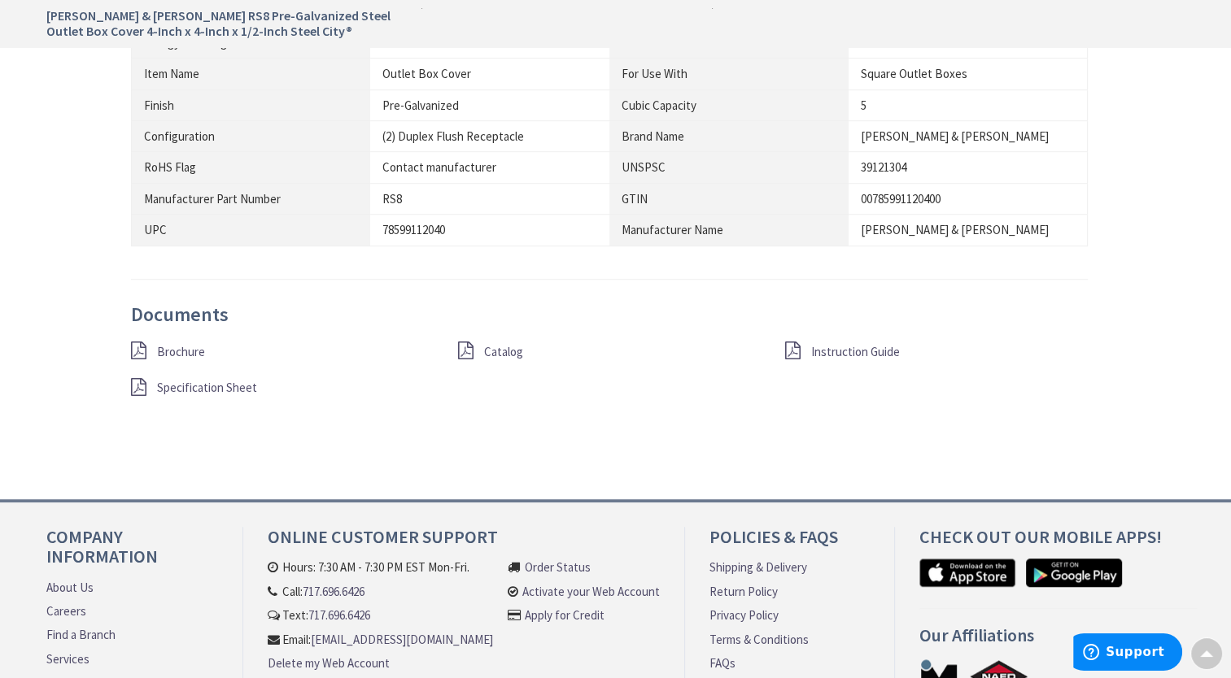
click at [499, 350] on span "Catalog" at bounding box center [503, 351] width 39 height 15
